Goal: Find specific page/section: Find specific page/section

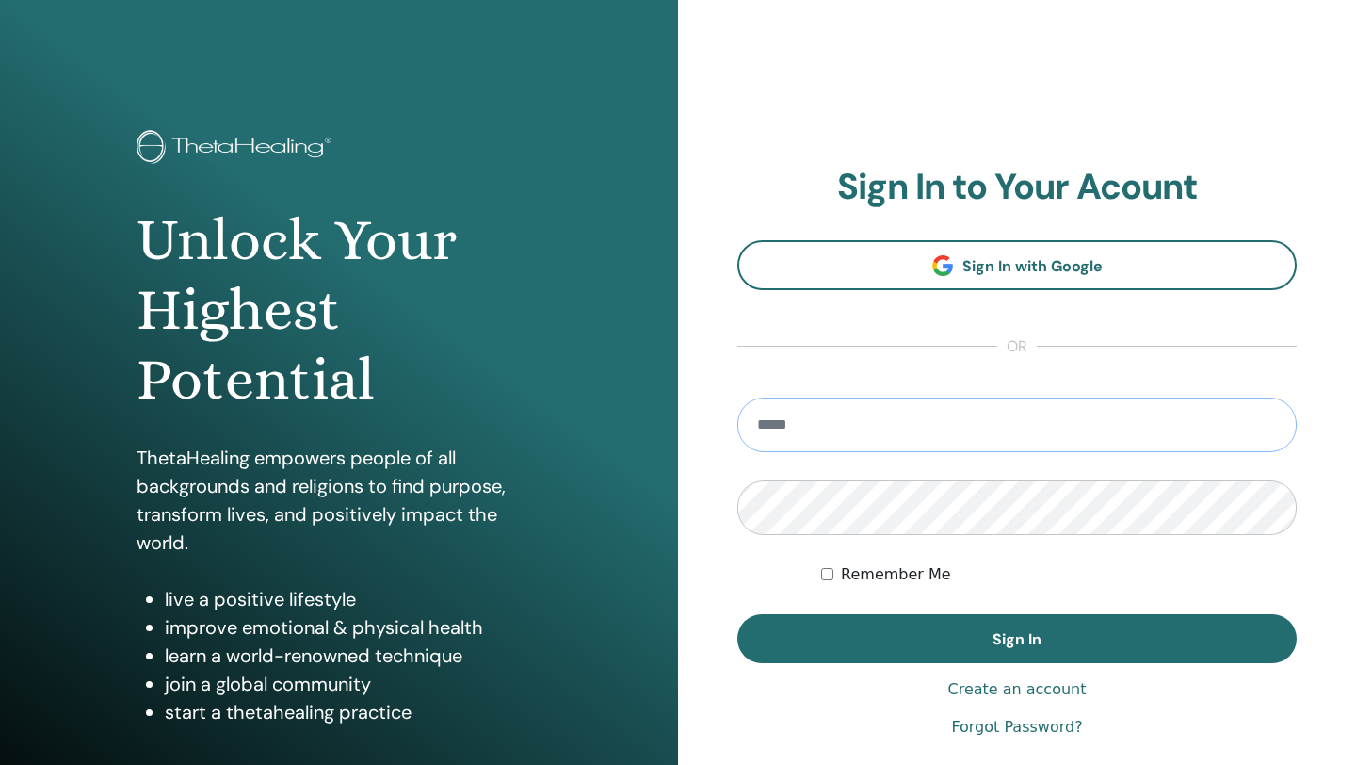
click at [848, 430] on input "email" at bounding box center [1016, 424] width 559 height 55
type input "**********"
click at [737, 614] on button "Sign In" at bounding box center [1016, 638] width 559 height 49
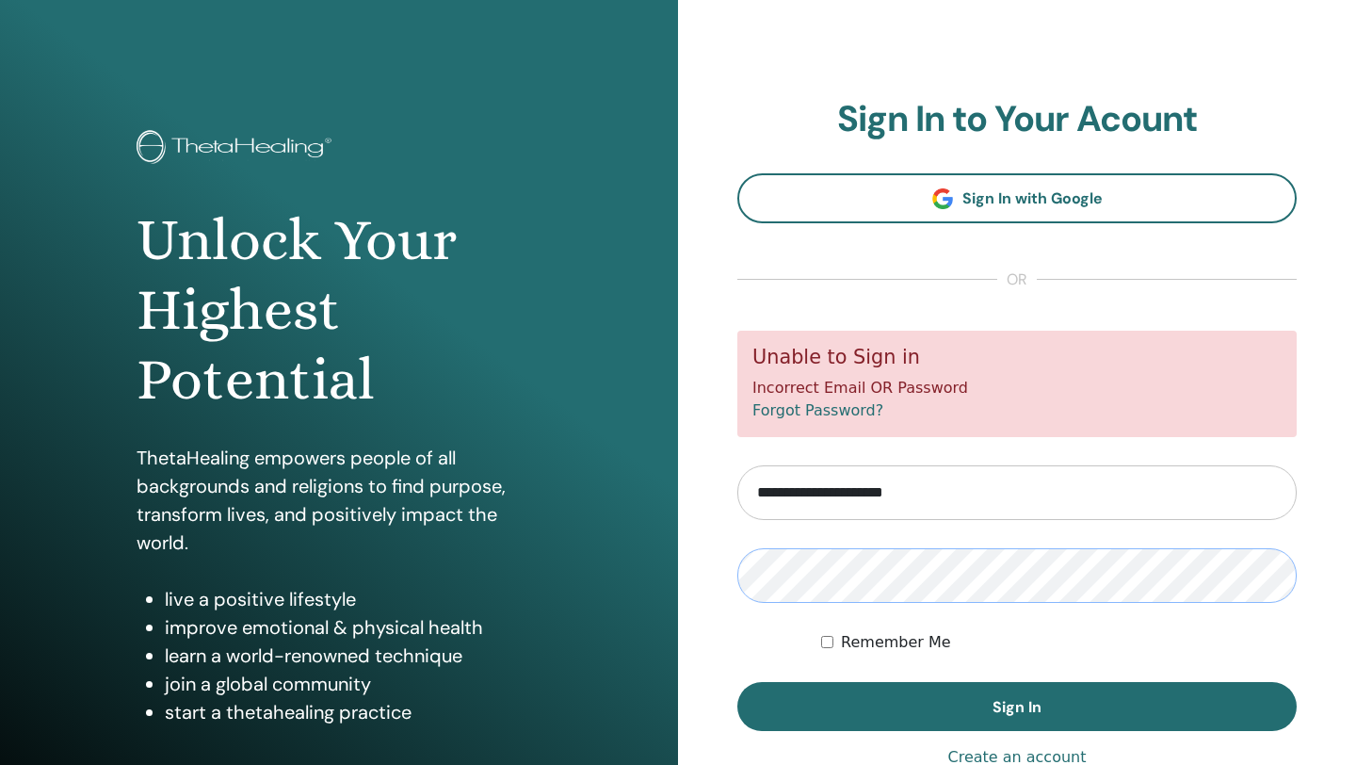
click at [737, 682] on button "Sign In" at bounding box center [1016, 706] width 559 height 49
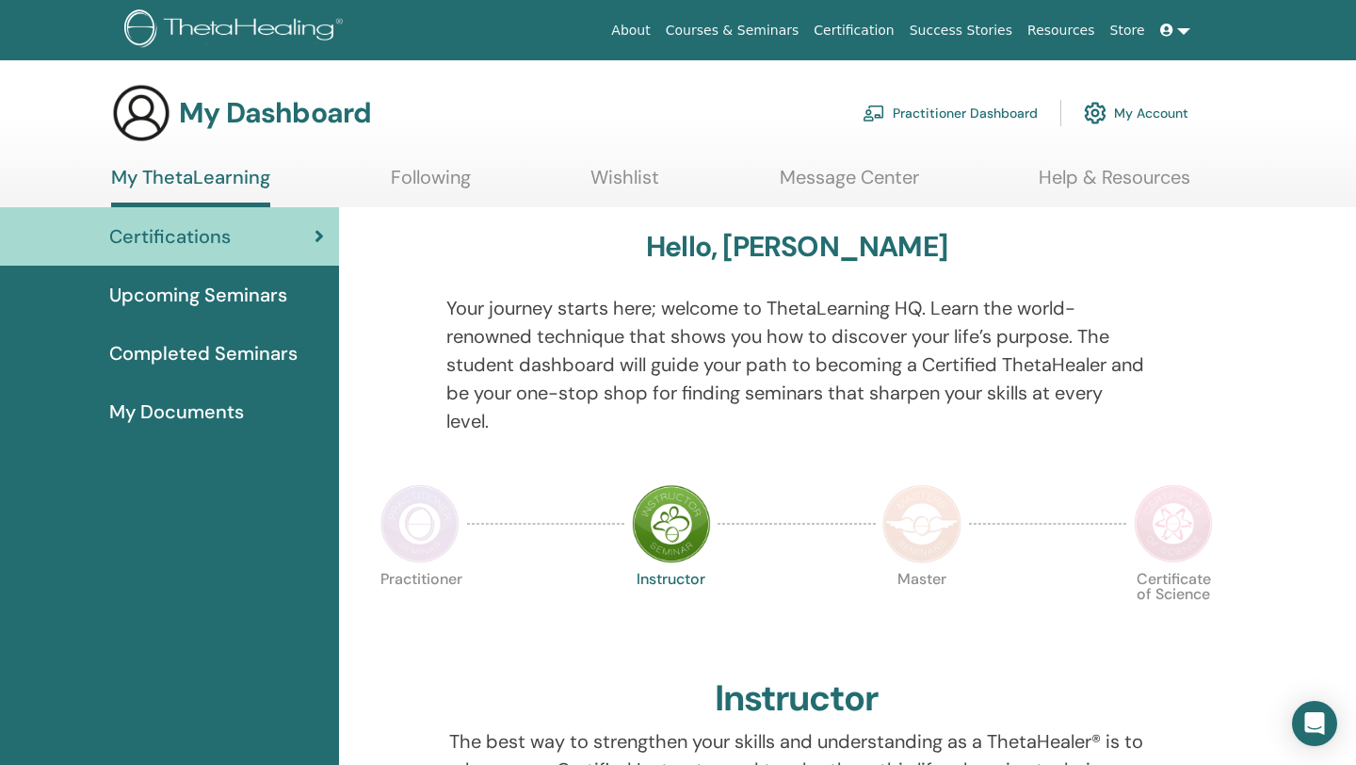
click at [243, 344] on span "Completed Seminars" at bounding box center [203, 353] width 188 height 28
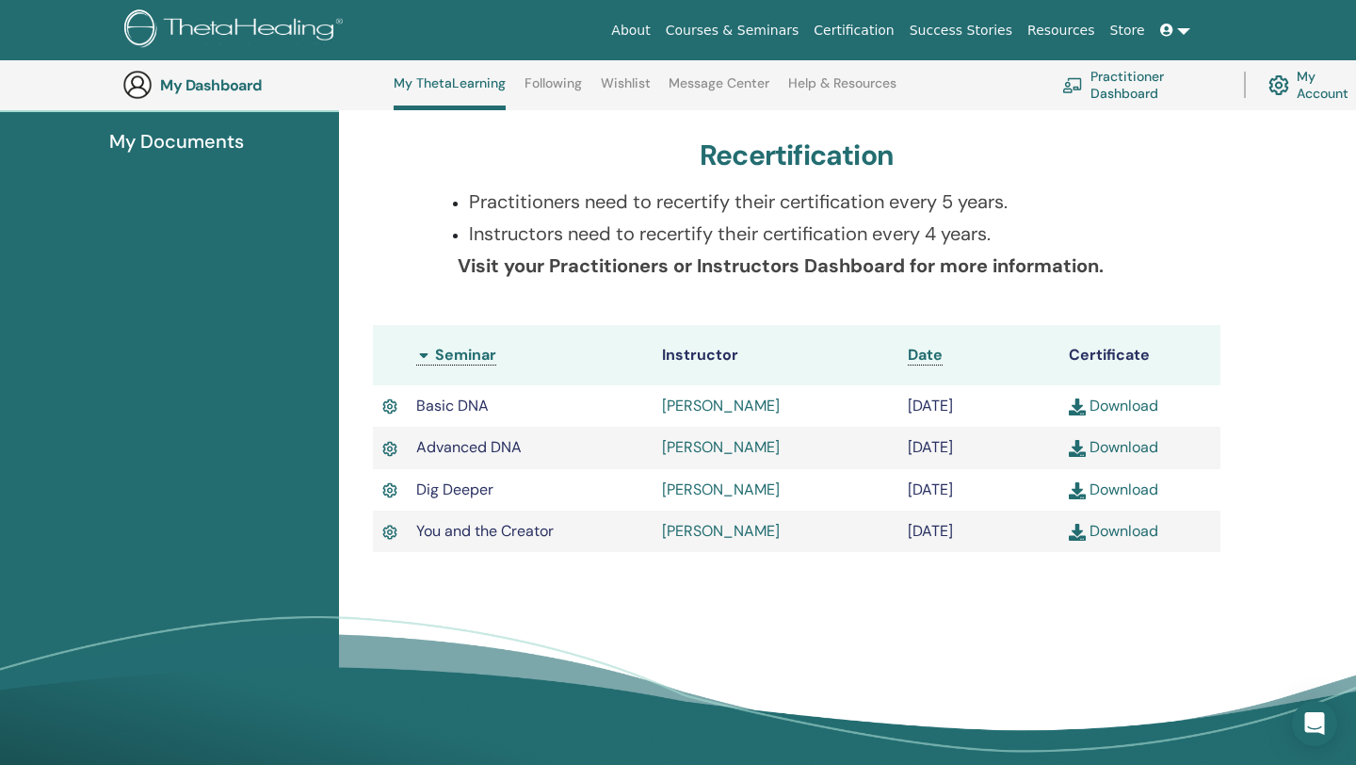
scroll to position [321, 0]
